Goal: Feedback & Contribution: Contribute content

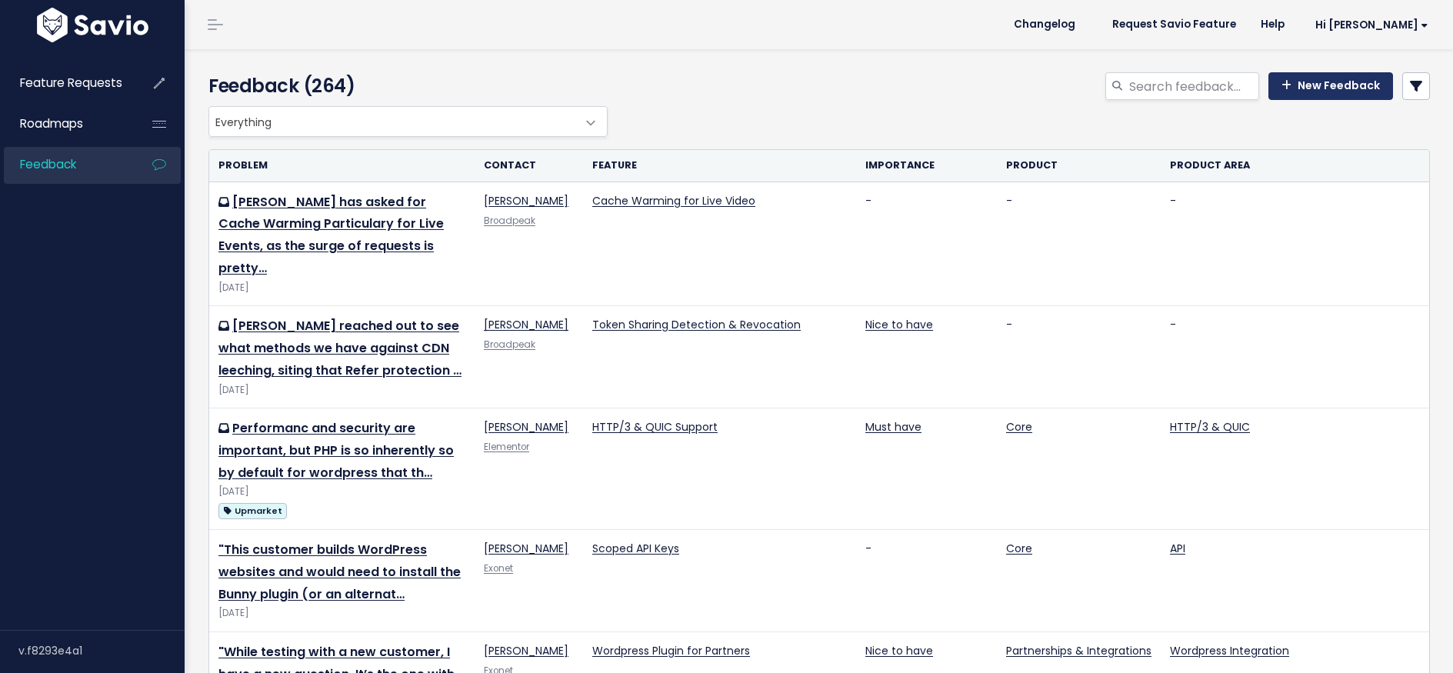
click at [1338, 82] on link "New Feedback" at bounding box center [1330, 86] width 125 height 28
click at [1307, 89] on link "New Feedback" at bounding box center [1330, 86] width 125 height 28
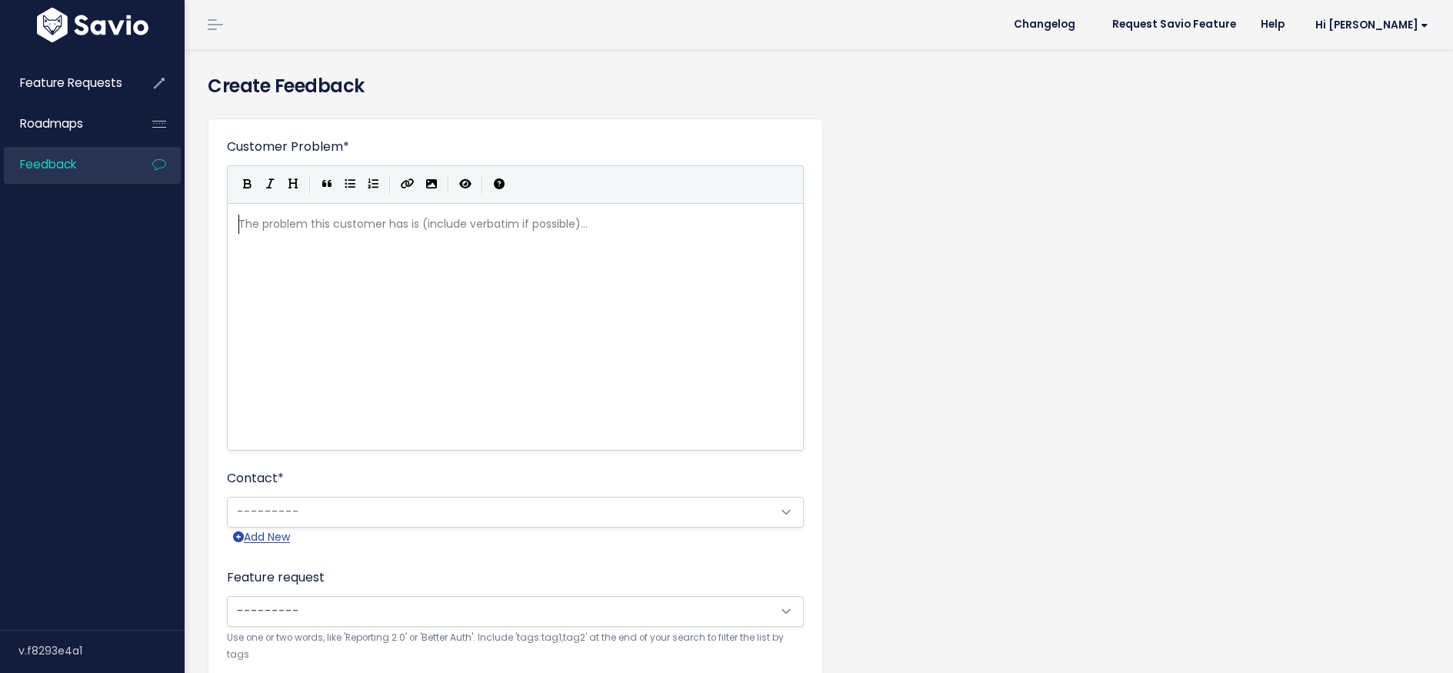
scroll to position [2, 0]
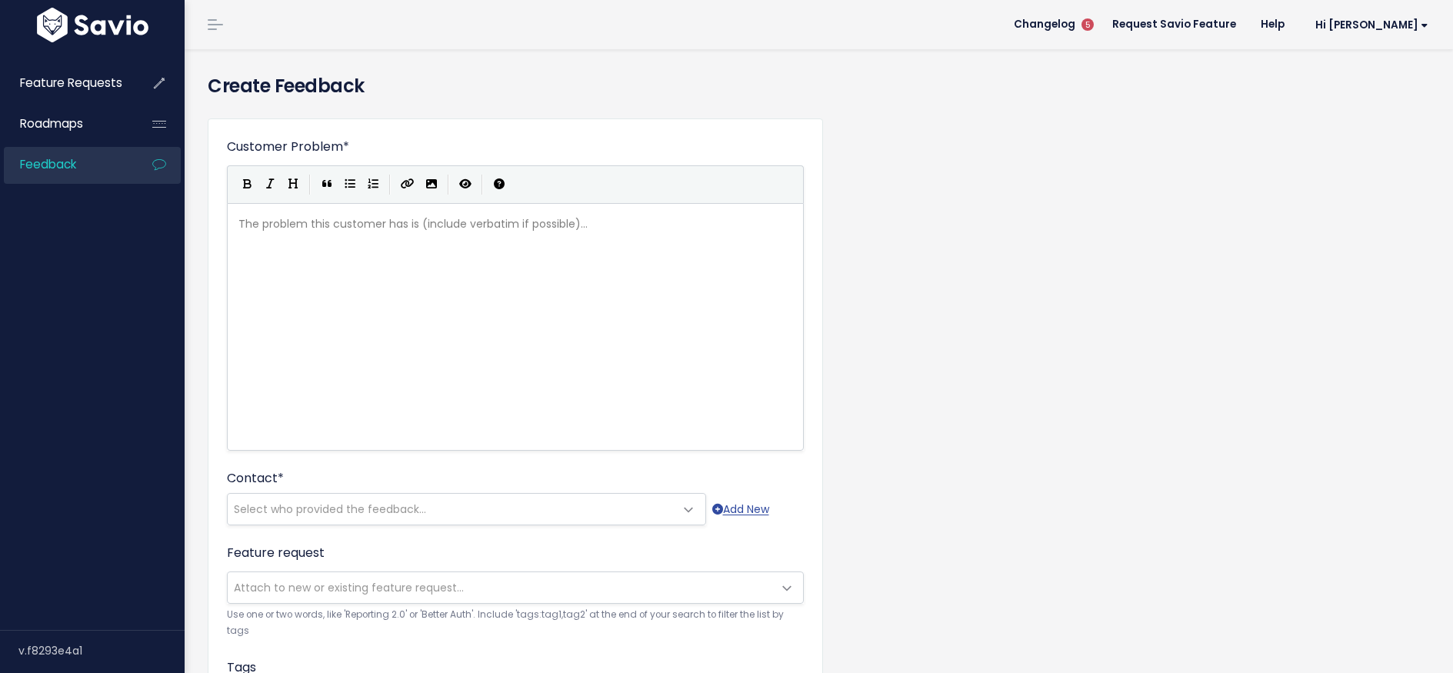
click at [213, 25] on span at bounding box center [215, 25] width 15 height 2
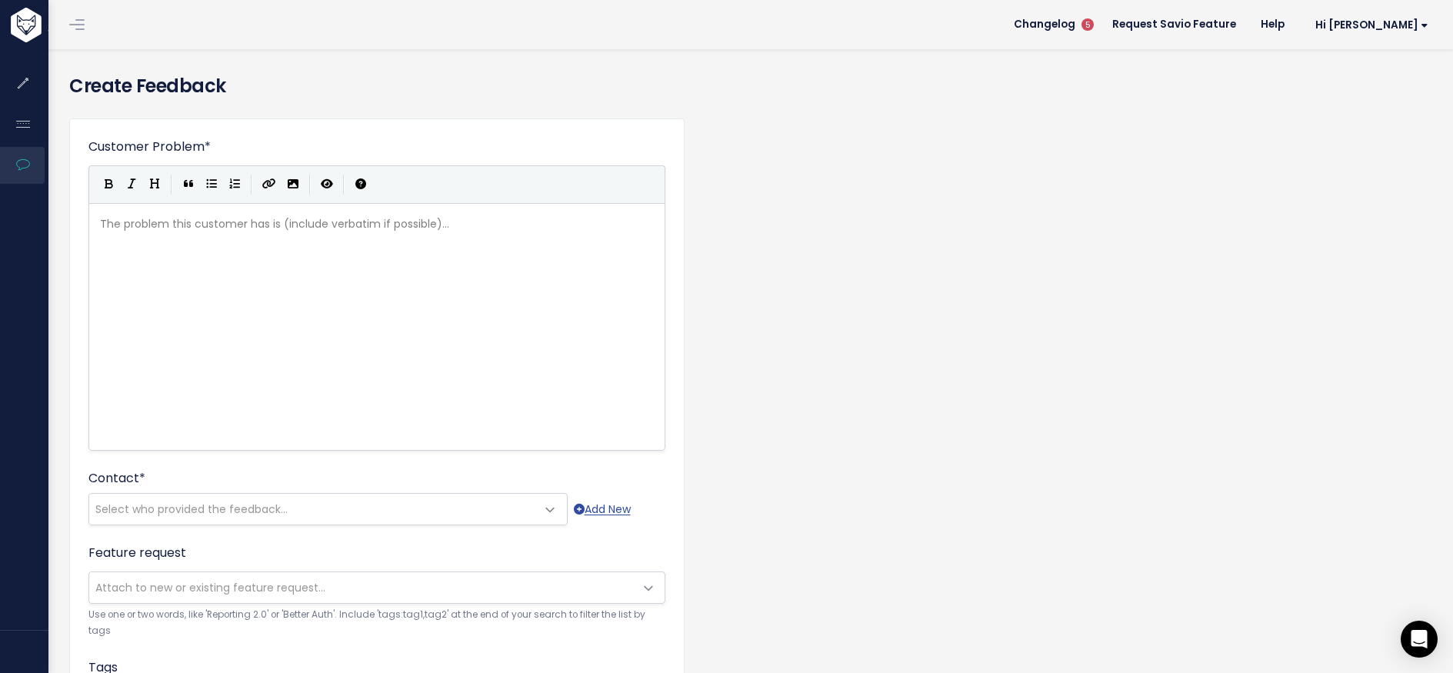
click at [95, 29] on header "Changelog 5 Request Savio Feature Help Hi Graeme My Settings Logout" at bounding box center [749, 24] width 1406 height 49
click at [241, 243] on div "The problem this customer has is (include verbatim if possible)... xxxxxxxxxx ​" at bounding box center [396, 345] width 598 height 269
type textarea "Multi t"
type textarea "-"
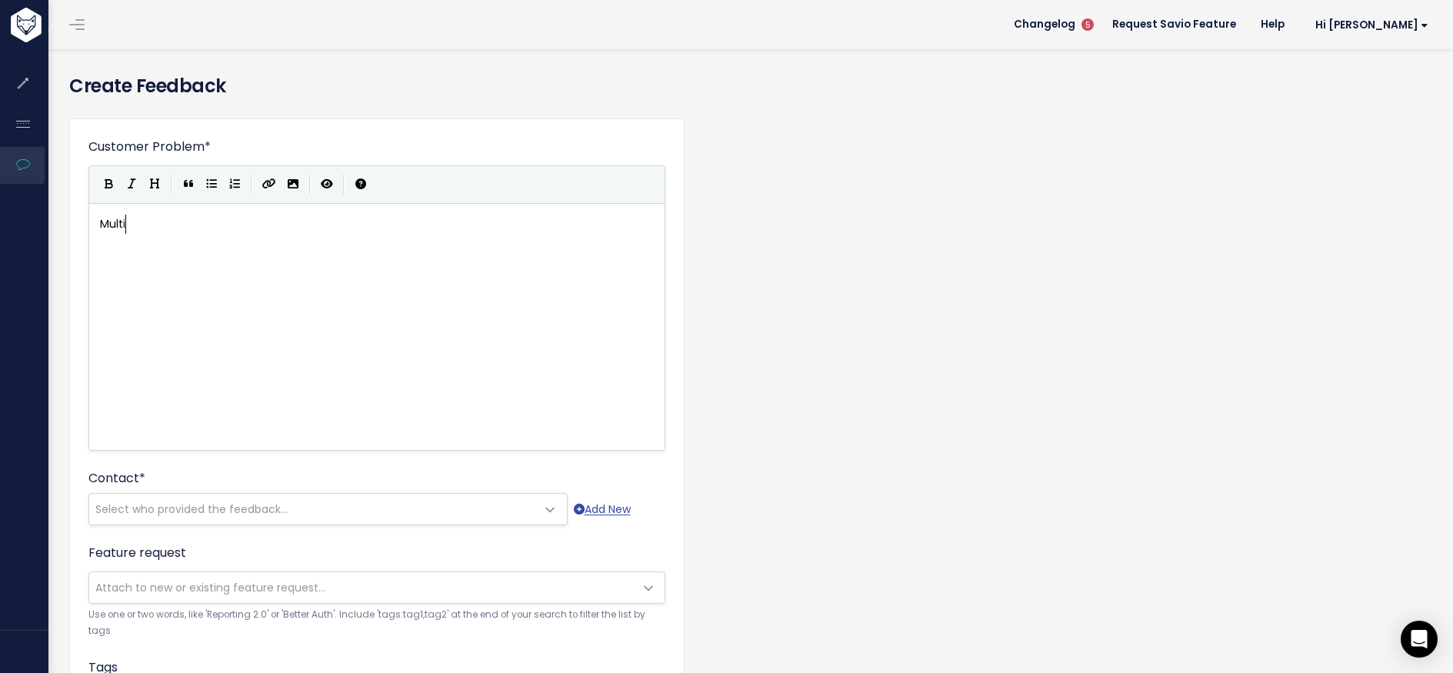
scroll to position [8, 5]
type textarea "Nexxylan would prepr"
type textarea "fer a multitenant c"
type textarea "account mechanism today"
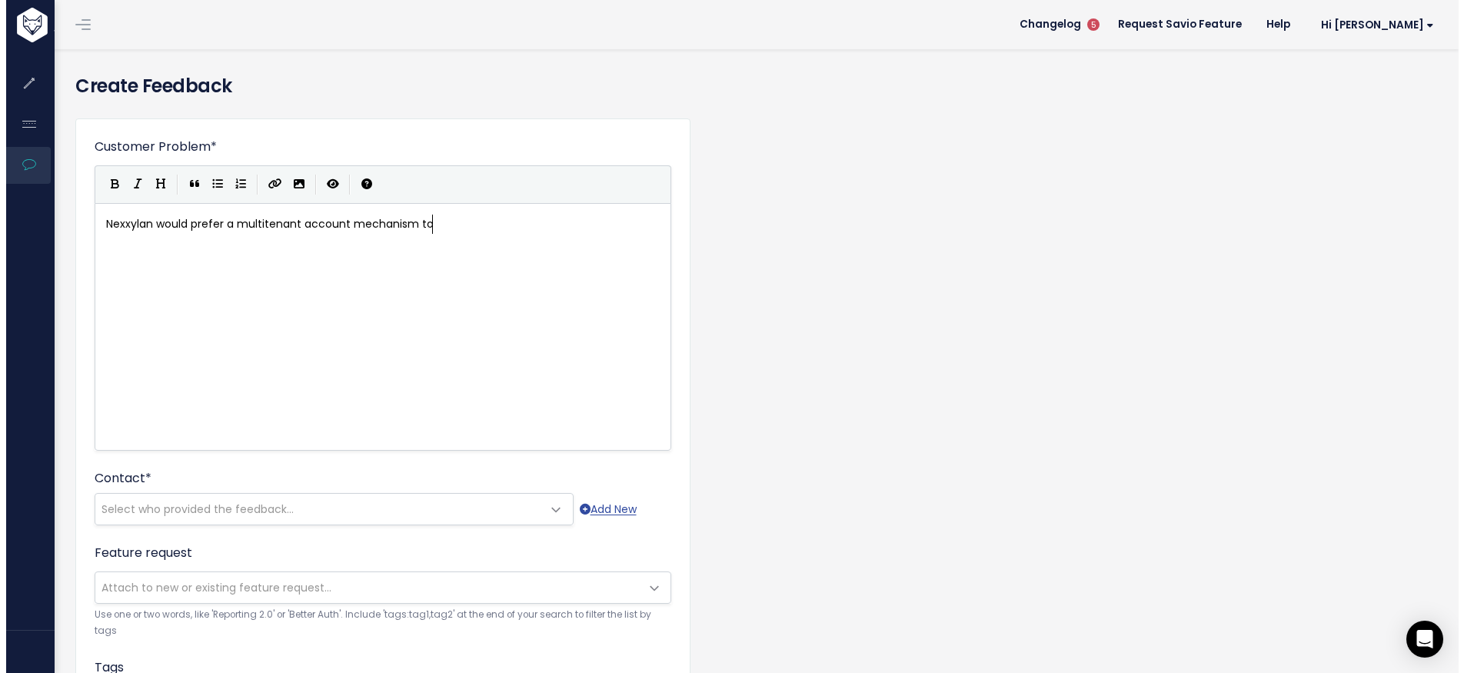
scroll to position [8, 14]
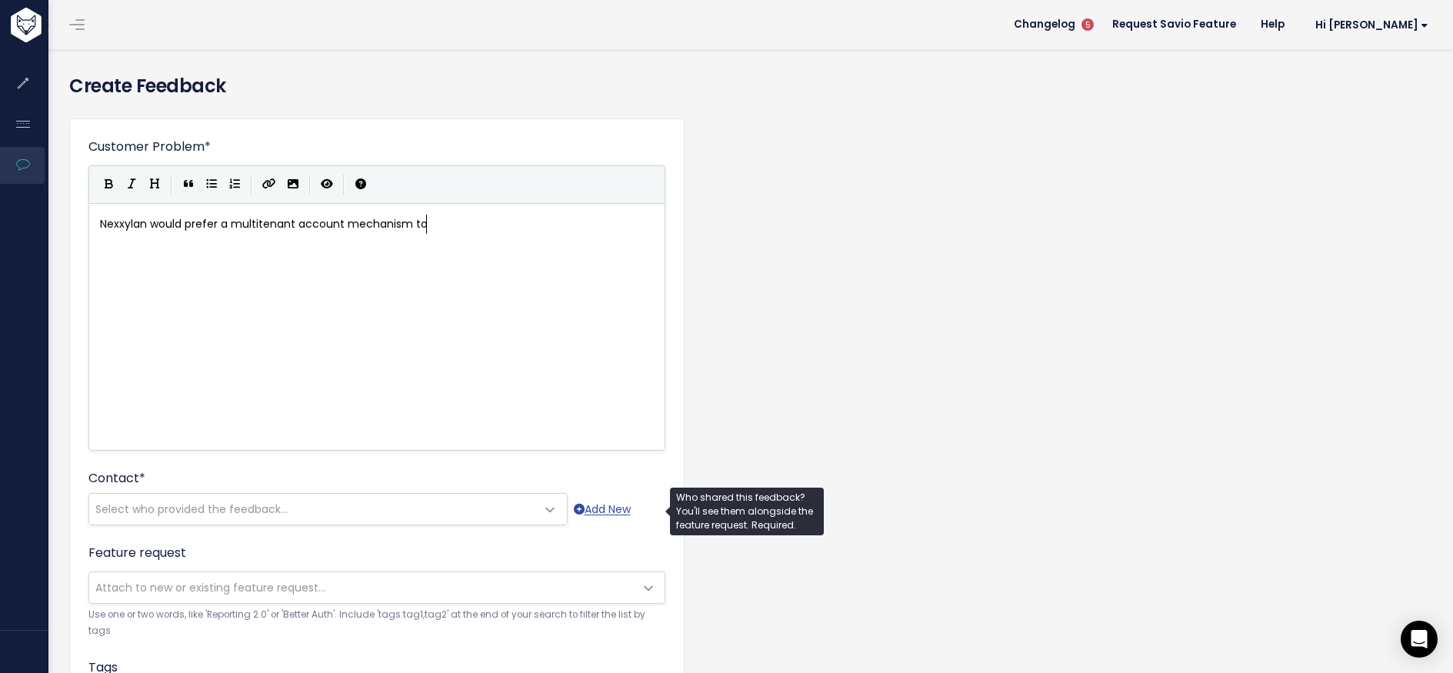
type textarea "to"
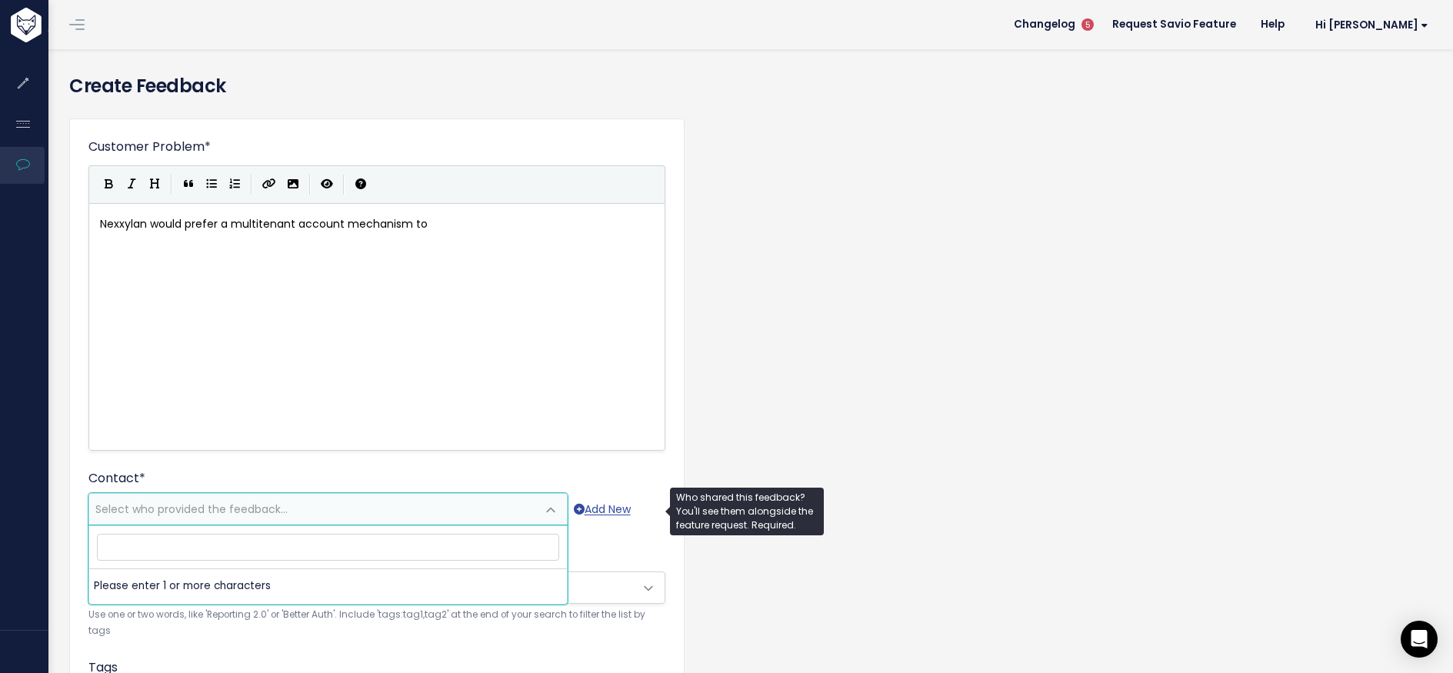
click at [219, 508] on span "Select who provided the feedback..." at bounding box center [191, 508] width 192 height 15
type input "N"
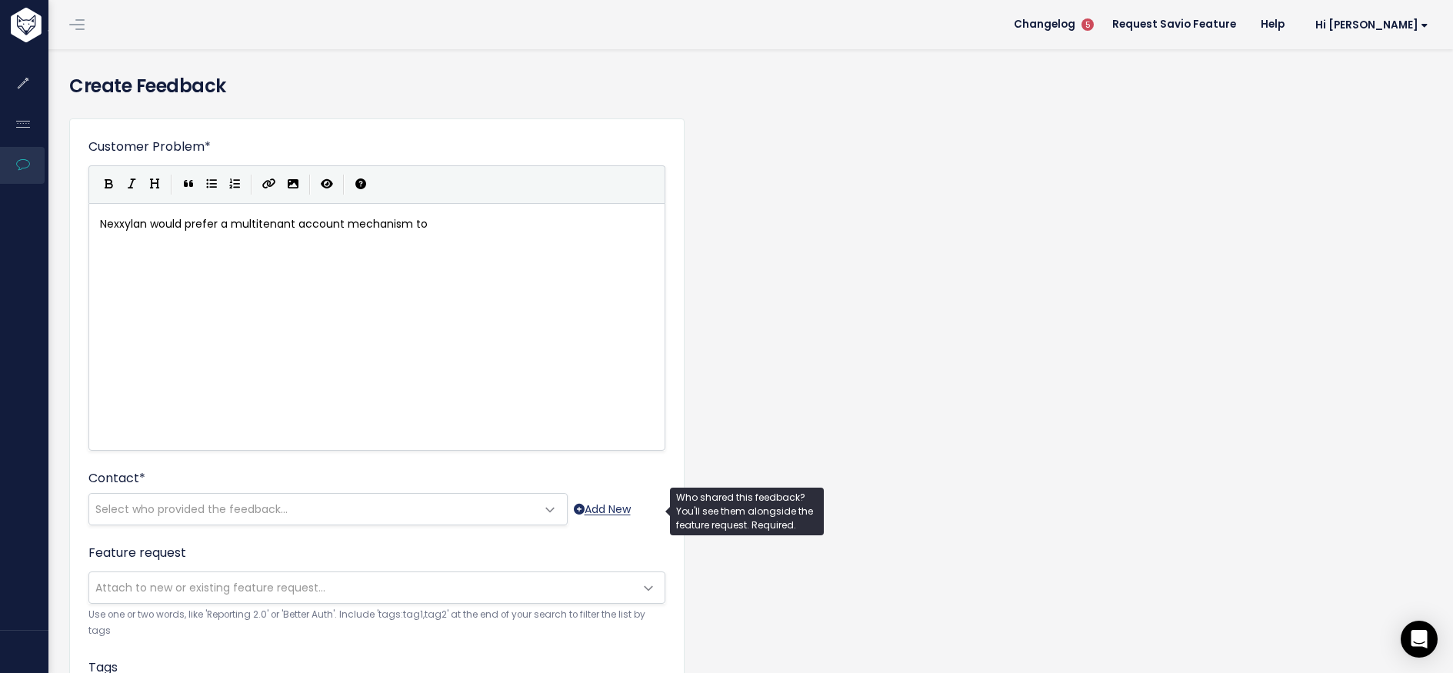
click at [619, 510] on link "Add New" at bounding box center [602, 509] width 57 height 19
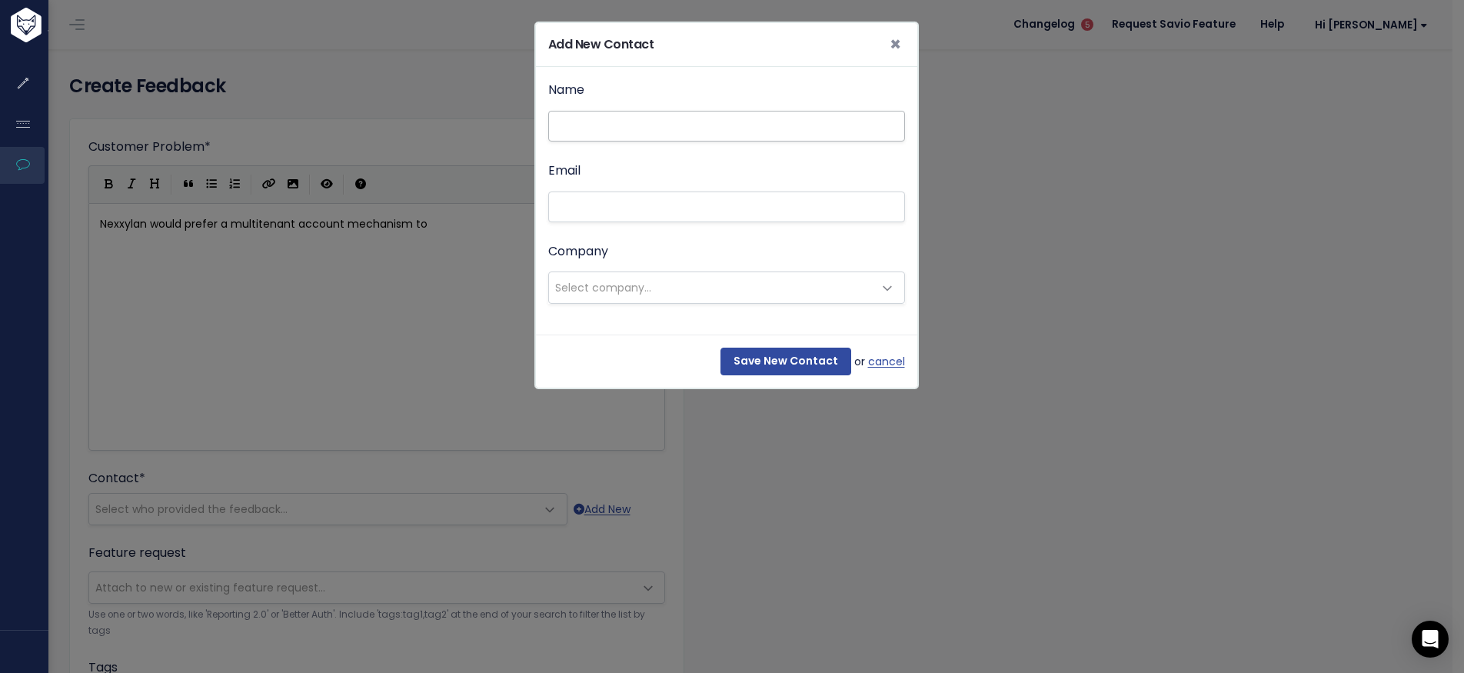
click at [597, 129] on input "Name" at bounding box center [726, 126] width 357 height 31
click at [597, 130] on input "Name" at bounding box center [726, 126] width 357 height 31
